Goal: Register for event/course

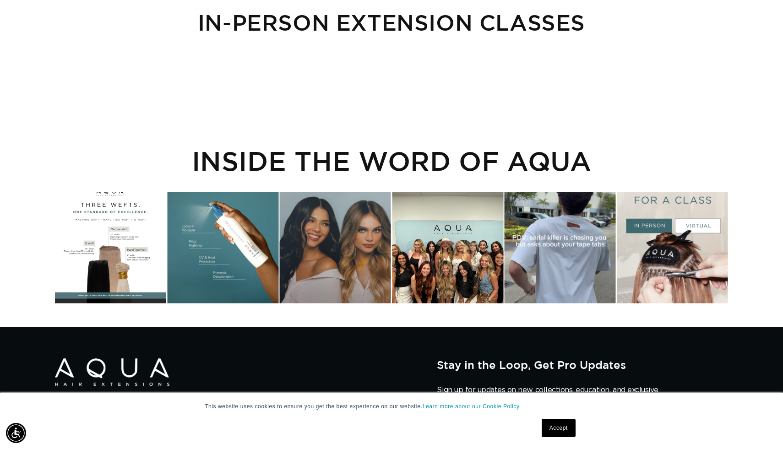
scroll to position [100, 0]
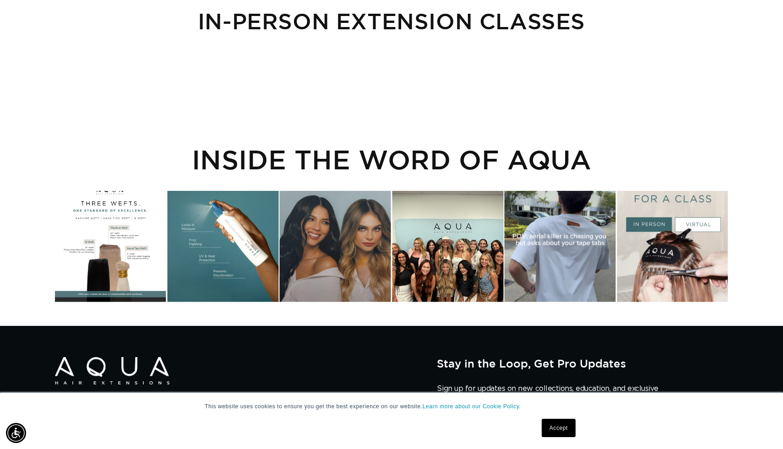
click at [652, 225] on div "Instagram post opens in a popup" at bounding box center [672, 246] width 111 height 111
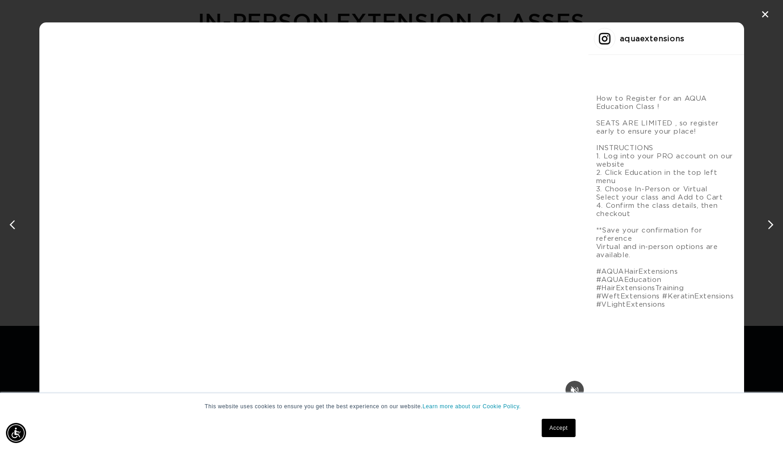
scroll to position [0, 1437]
click at [763, 16] on div "✕" at bounding box center [766, 15] width 14 height 14
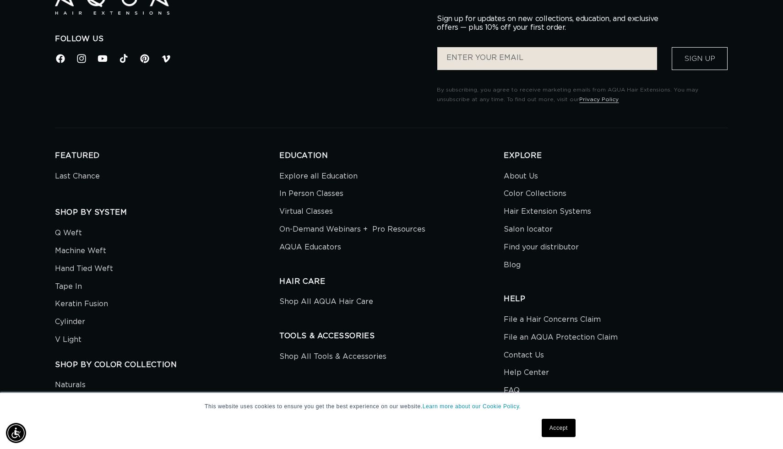
scroll to position [481, 0]
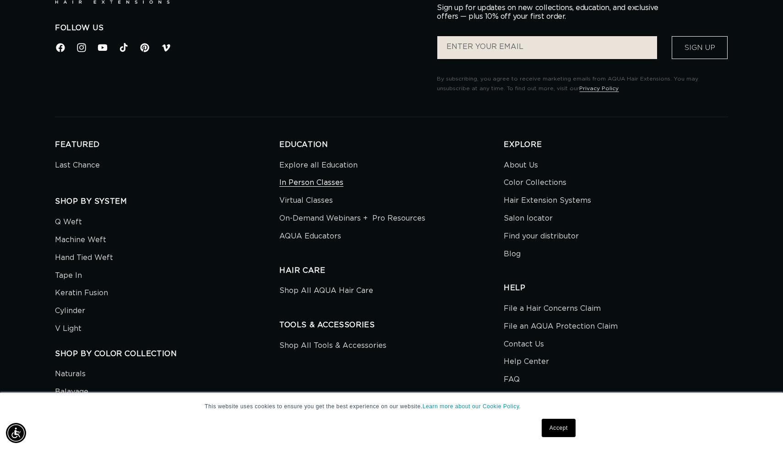
click at [314, 183] on link "In Person Classes" at bounding box center [311, 183] width 64 height 18
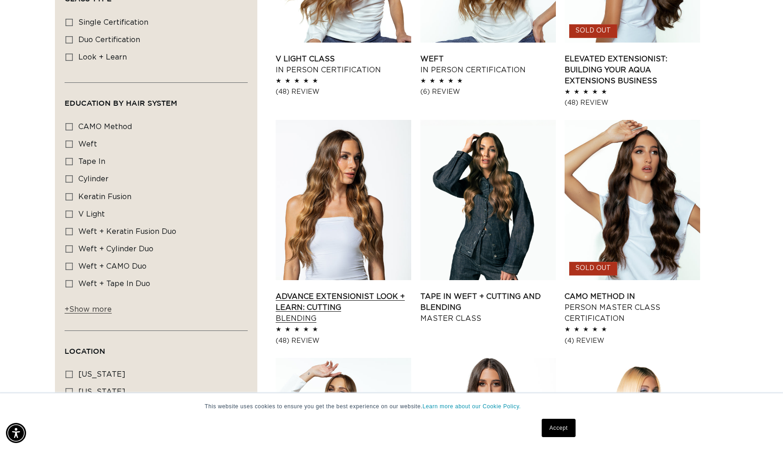
scroll to position [0, 718]
